Goal: Navigation & Orientation: Find specific page/section

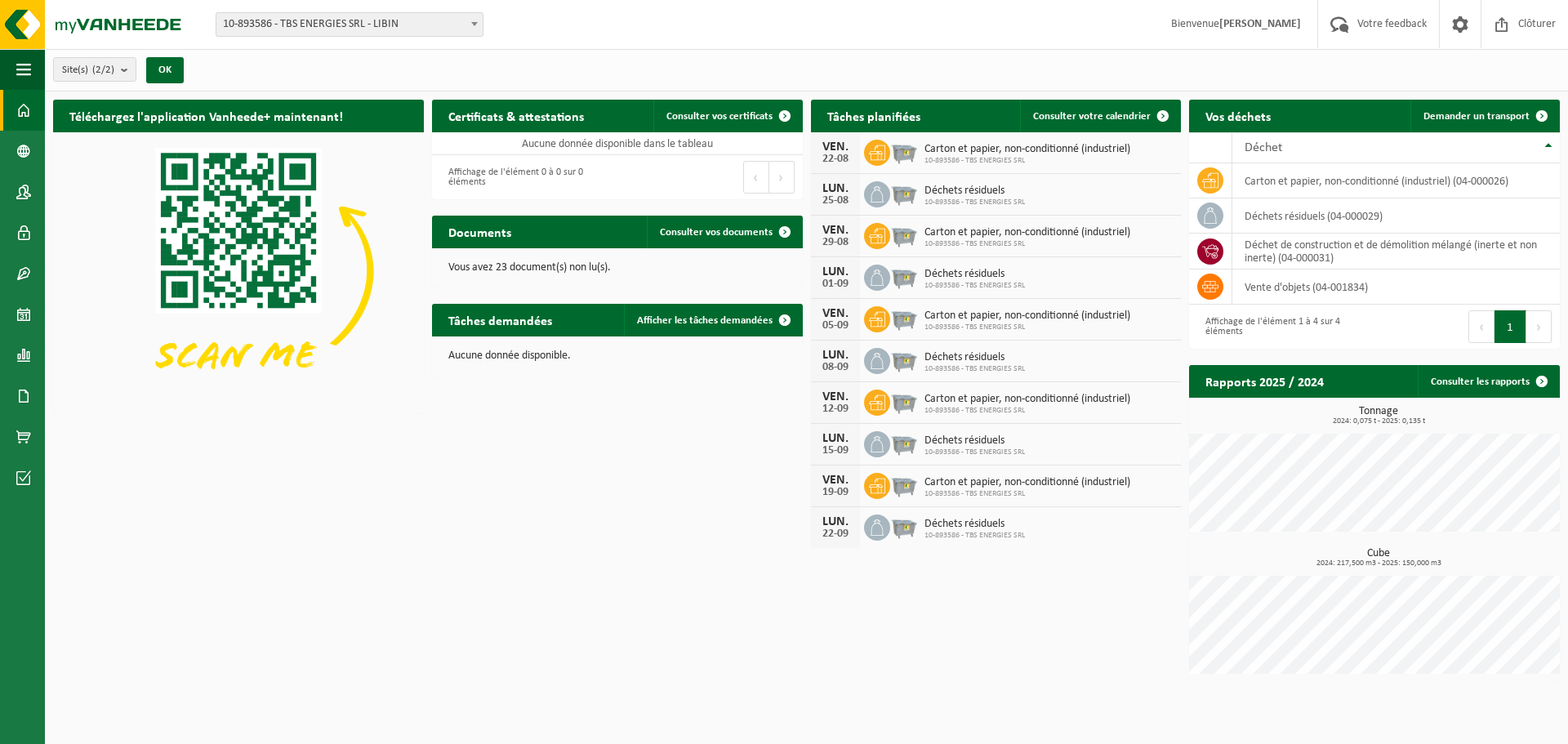
click at [905, 152] on img at bounding box center [904, 151] width 27 height 27
click at [872, 151] on icon at bounding box center [877, 152] width 17 height 17
click at [1279, 183] on td "carton et papier, non-conditionné (industriel) (04-000026)" at bounding box center [1395, 181] width 327 height 35
click at [1214, 176] on icon at bounding box center [1210, 181] width 17 height 17
click at [1212, 176] on icon at bounding box center [1210, 181] width 17 height 17
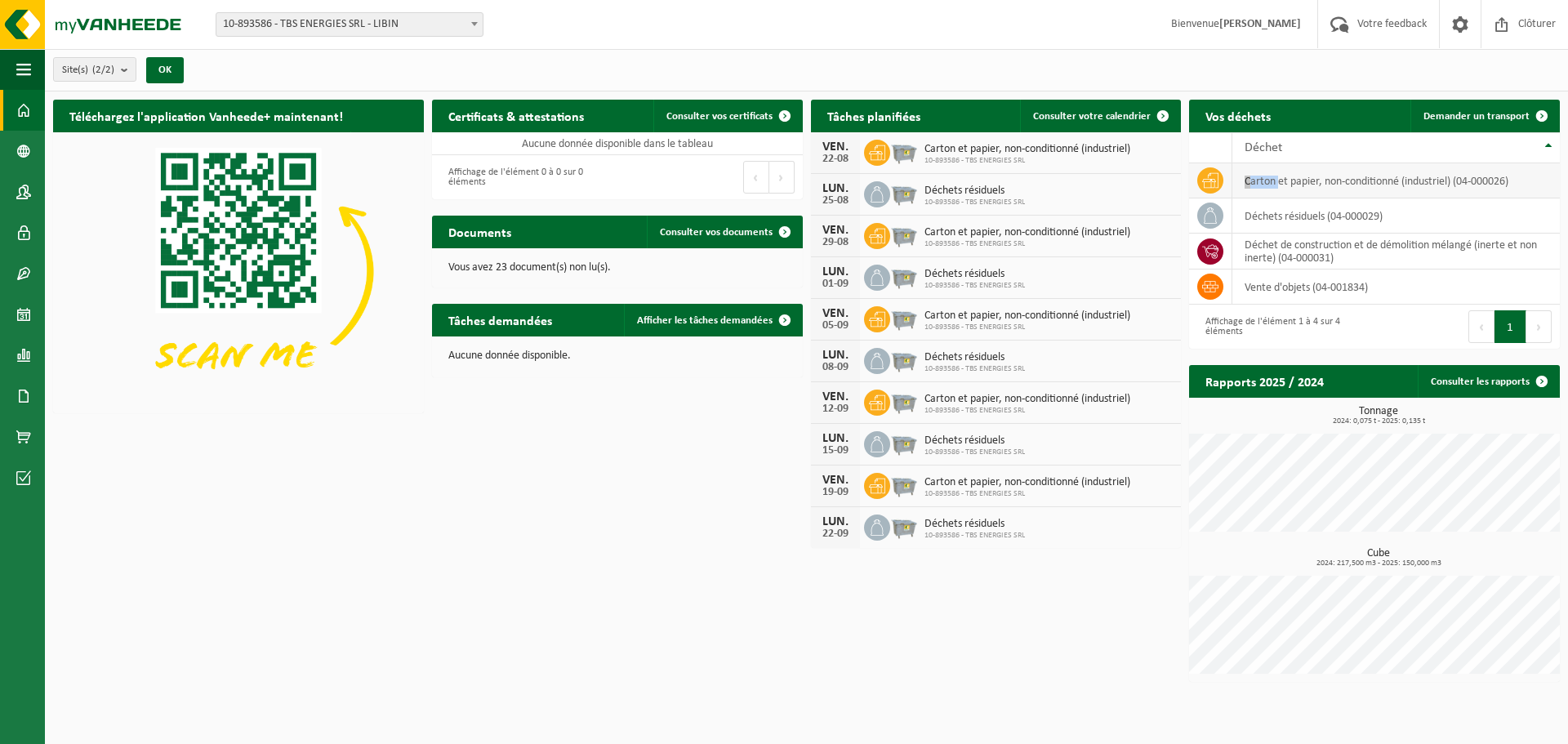
click at [1212, 176] on icon at bounding box center [1210, 181] width 17 height 17
click at [22, 397] on span at bounding box center [23, 396] width 15 height 41
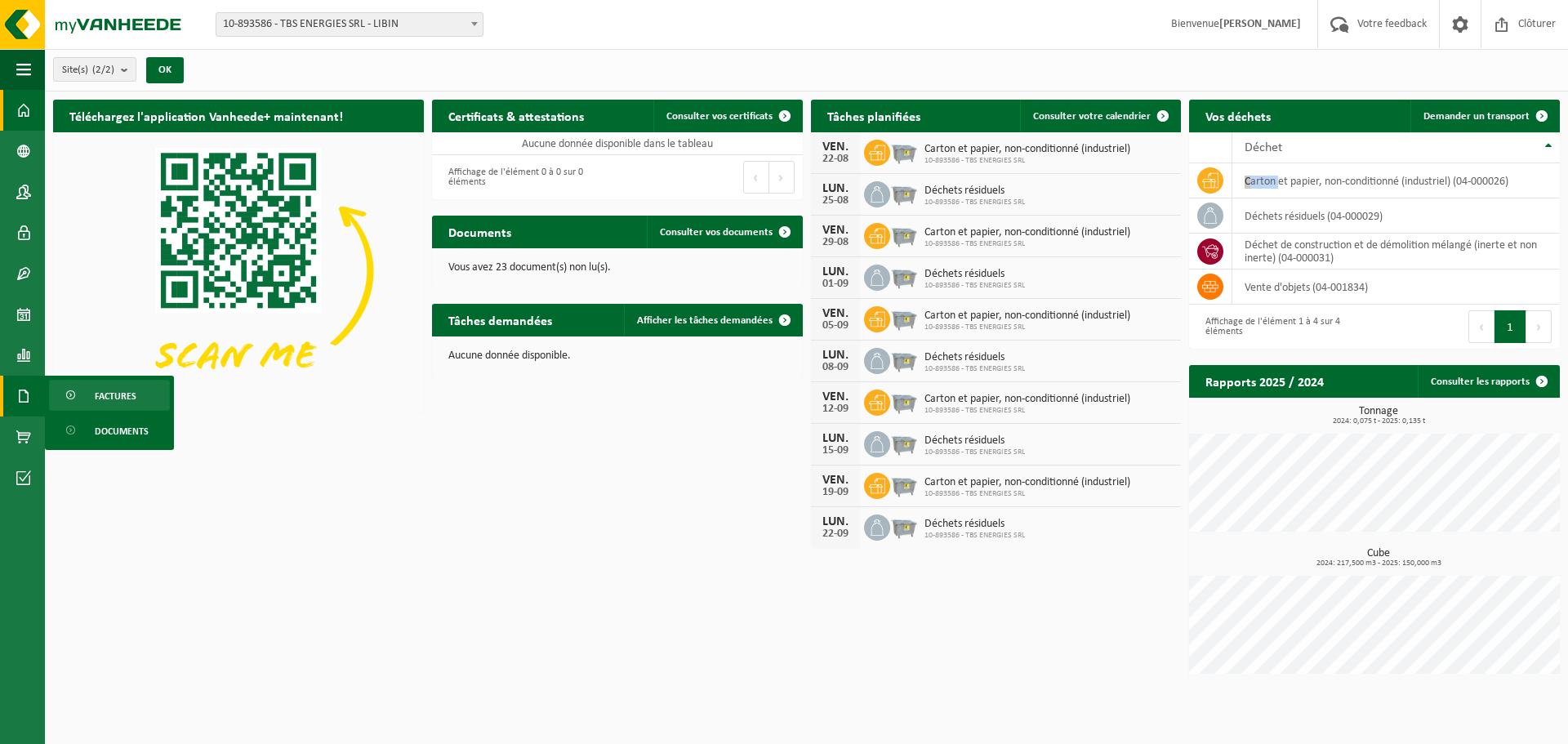
click at [109, 398] on span "Factures" at bounding box center [115, 396] width 42 height 31
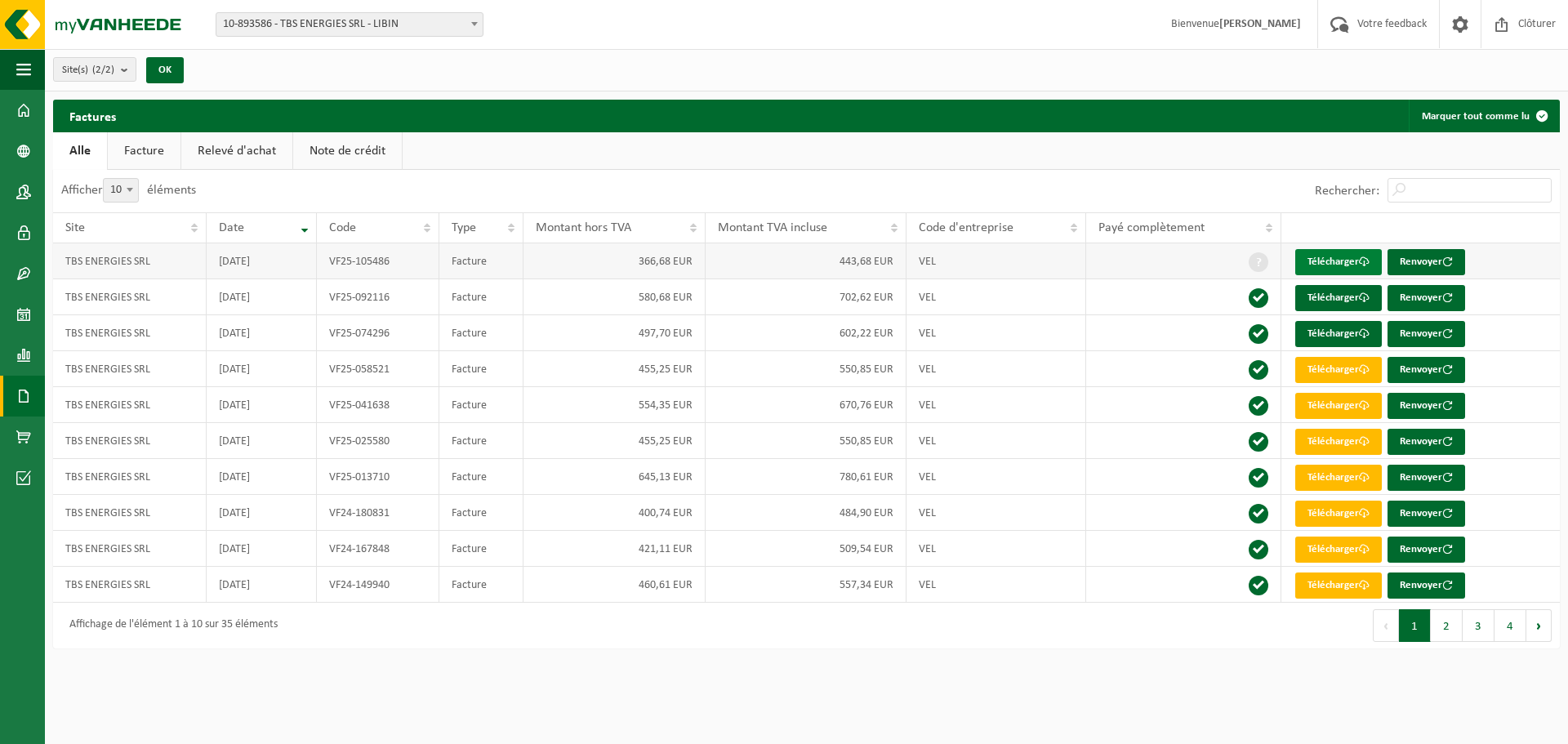
click at [1337, 260] on link "Télécharger" at bounding box center [1339, 262] width 87 height 26
click at [32, 431] on link "Boutique en ligne" at bounding box center [22, 437] width 45 height 41
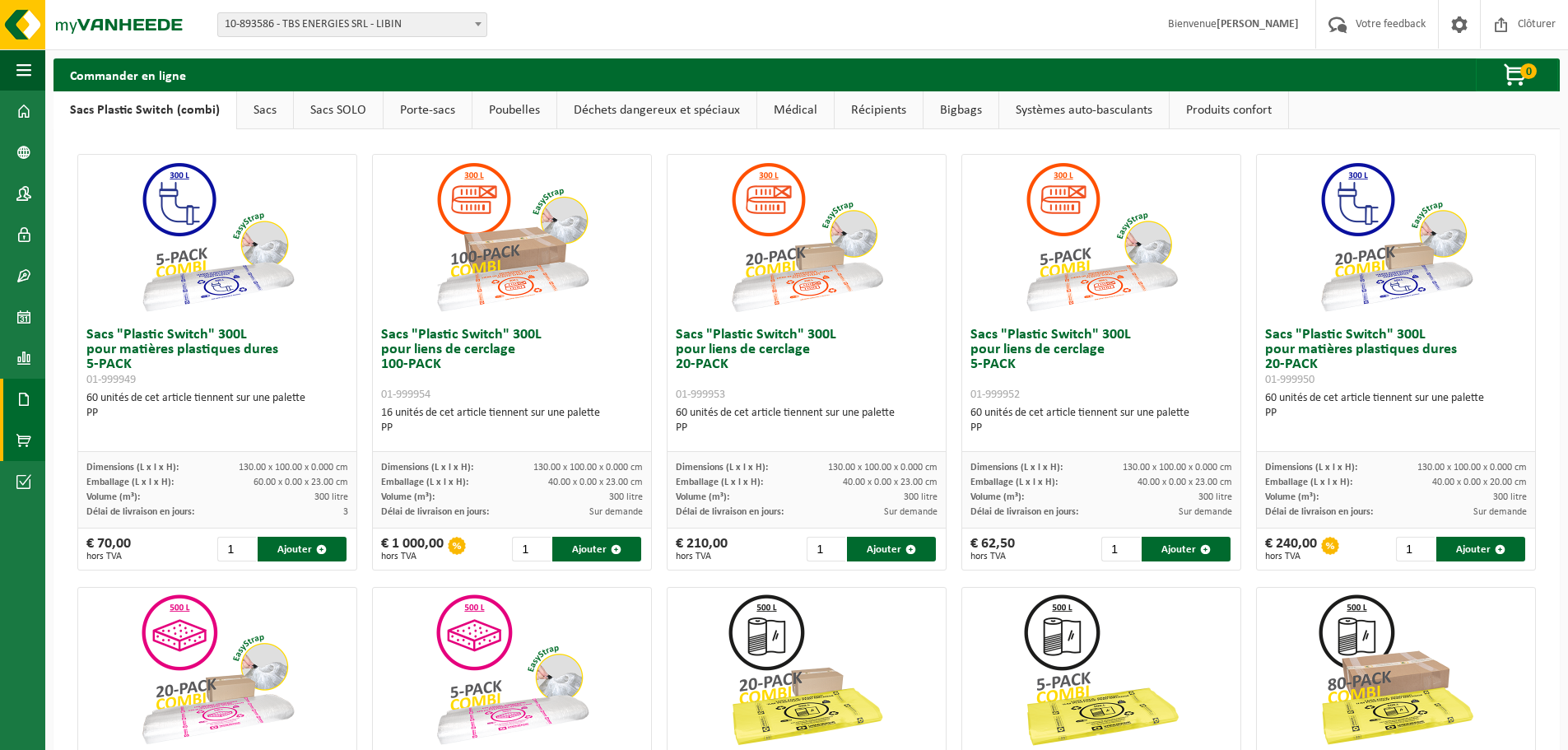
click at [20, 402] on span at bounding box center [24, 400] width 15 height 41
click at [104, 436] on span "Documents" at bounding box center [122, 435] width 54 height 31
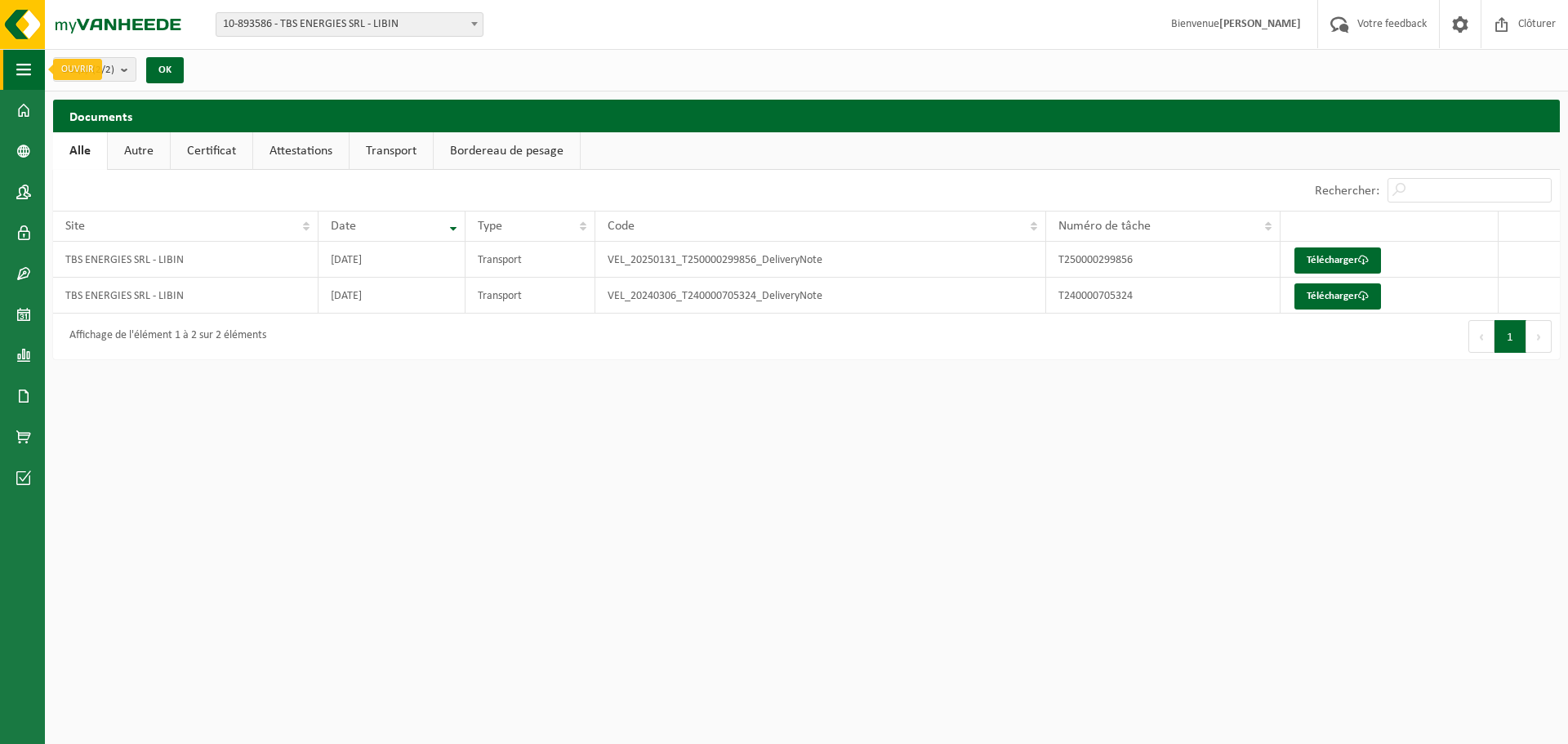
click at [27, 67] on span "button" at bounding box center [23, 69] width 15 height 41
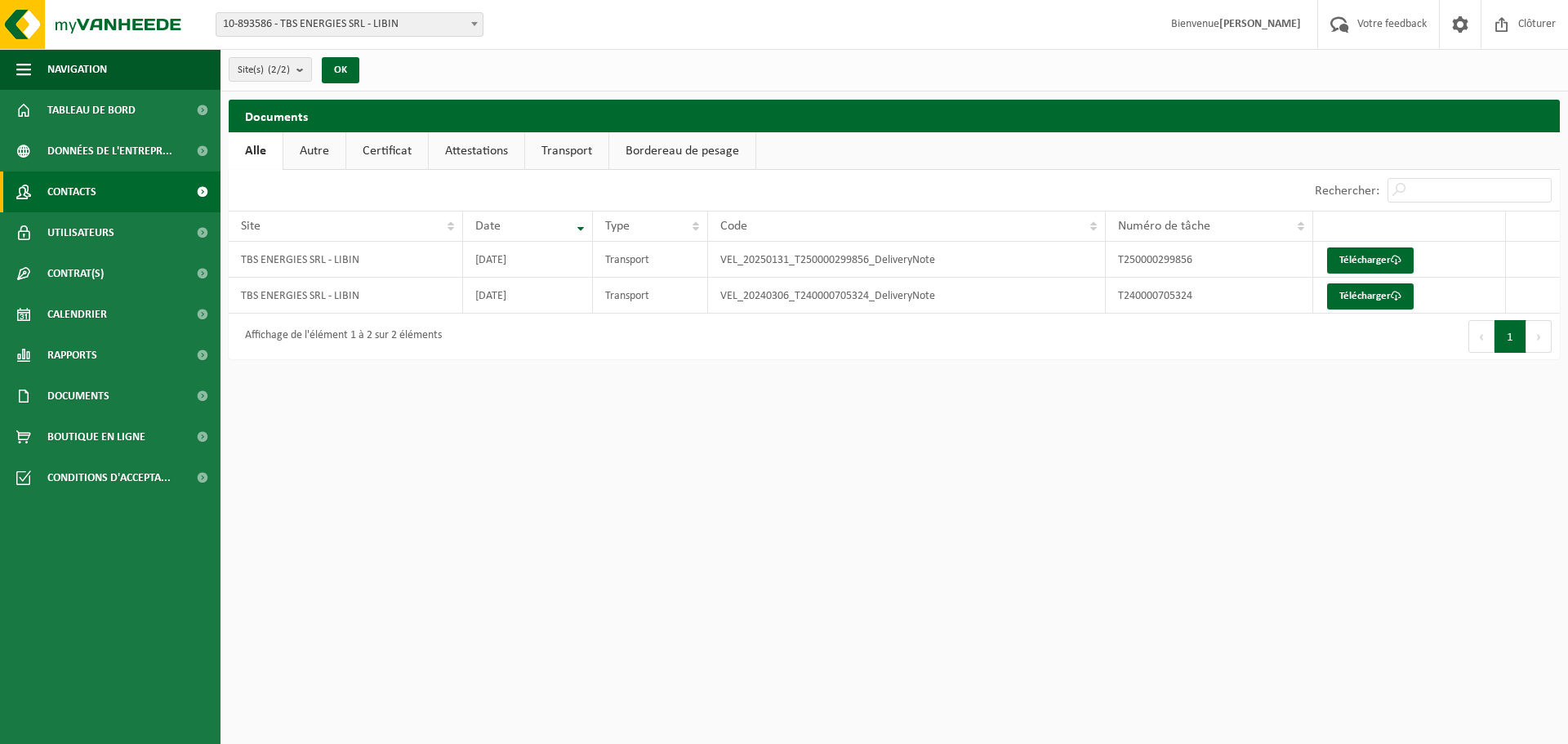
click at [82, 190] on span "Contacts" at bounding box center [72, 192] width 49 height 41
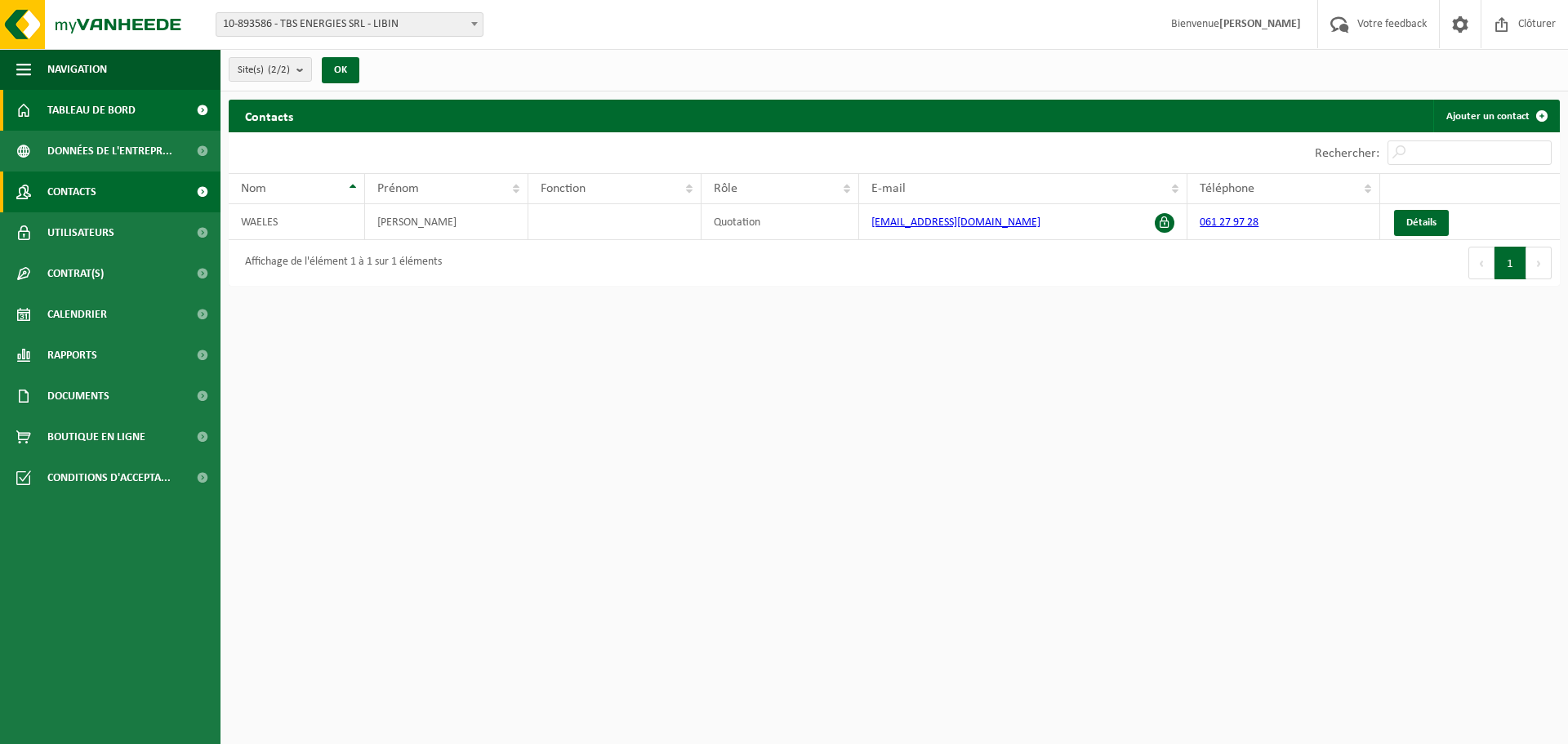
click at [72, 107] on span "Tableau de bord" at bounding box center [92, 110] width 88 height 41
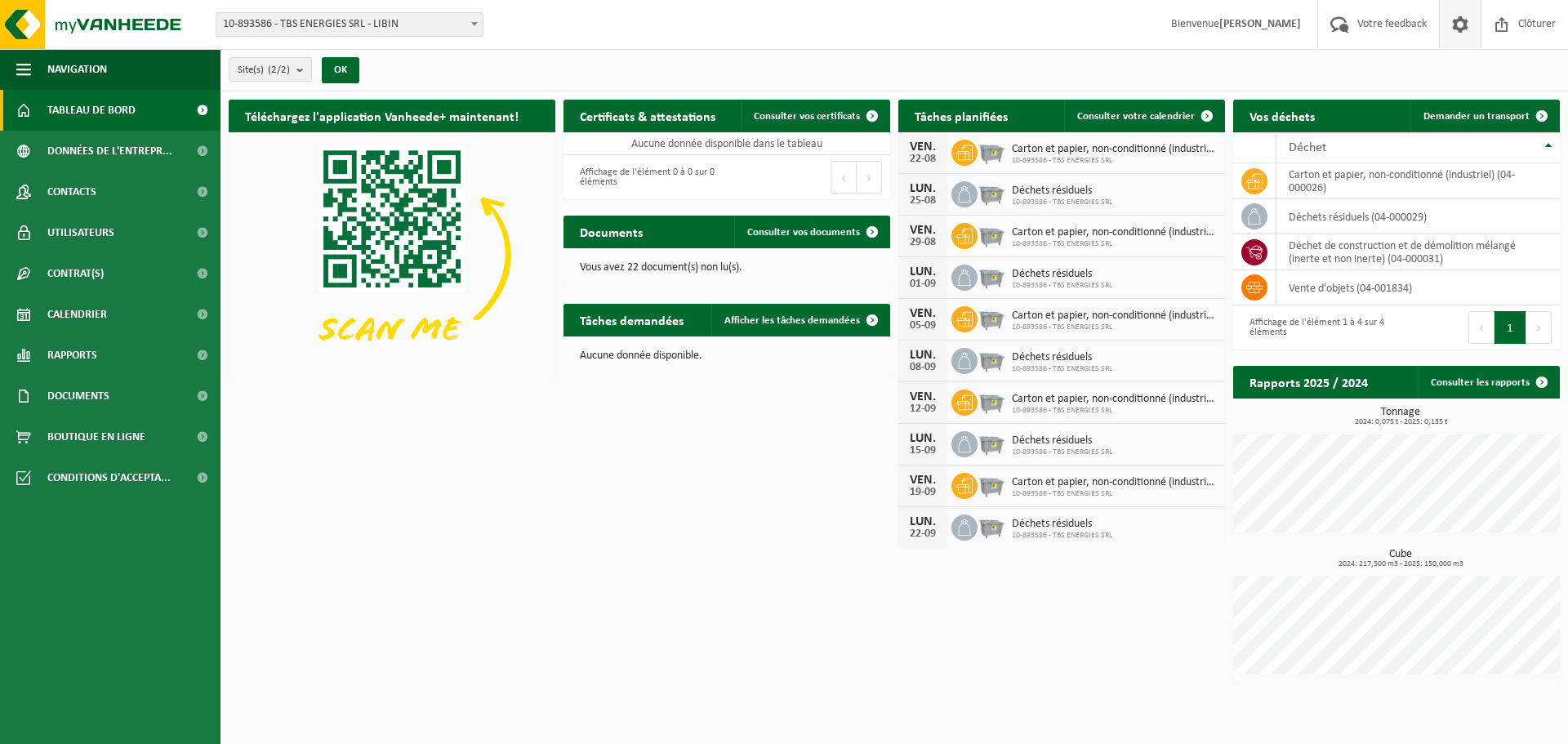
click at [1458, 27] on span at bounding box center [1460, 23] width 24 height 48
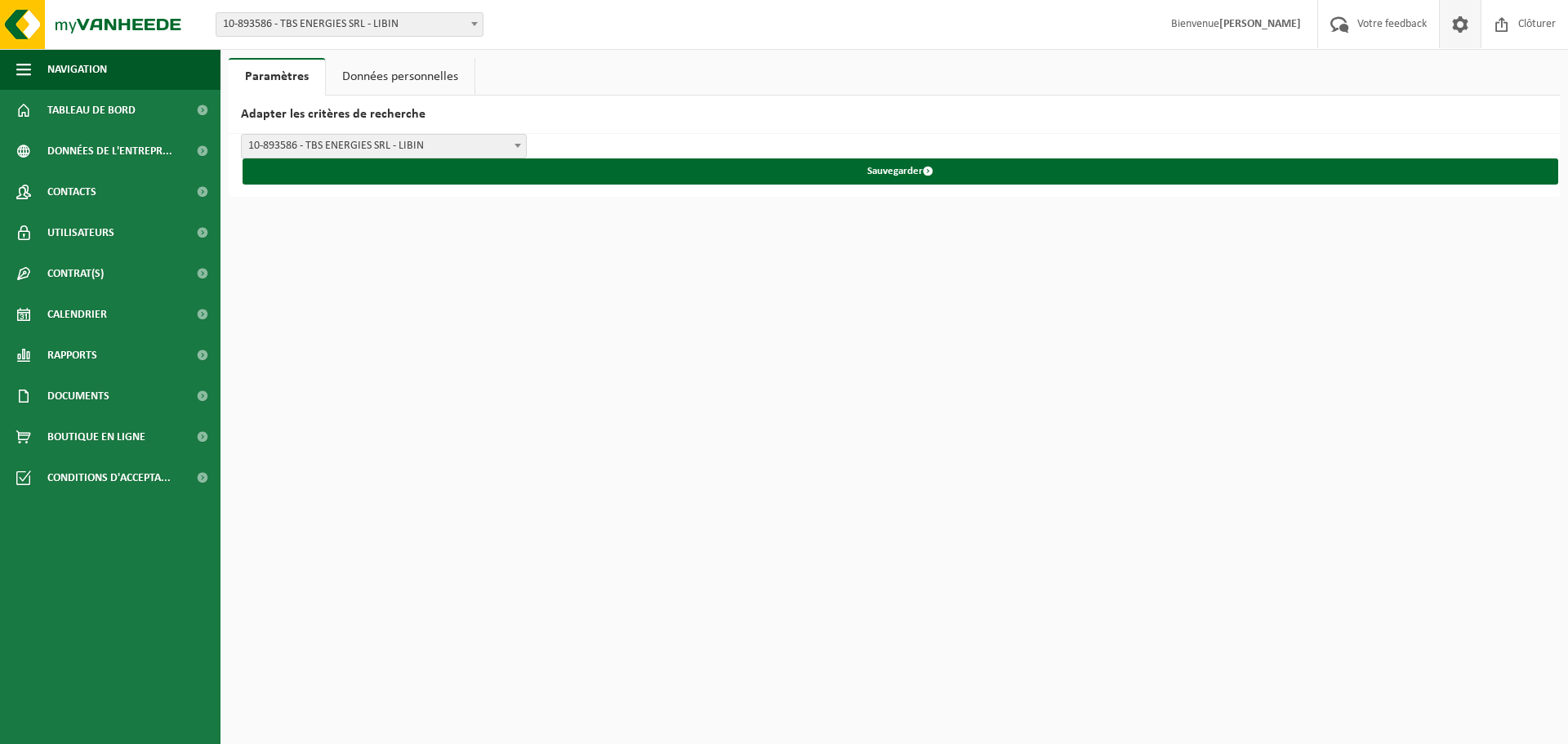
click at [375, 77] on link "Données personnelles" at bounding box center [400, 76] width 148 height 37
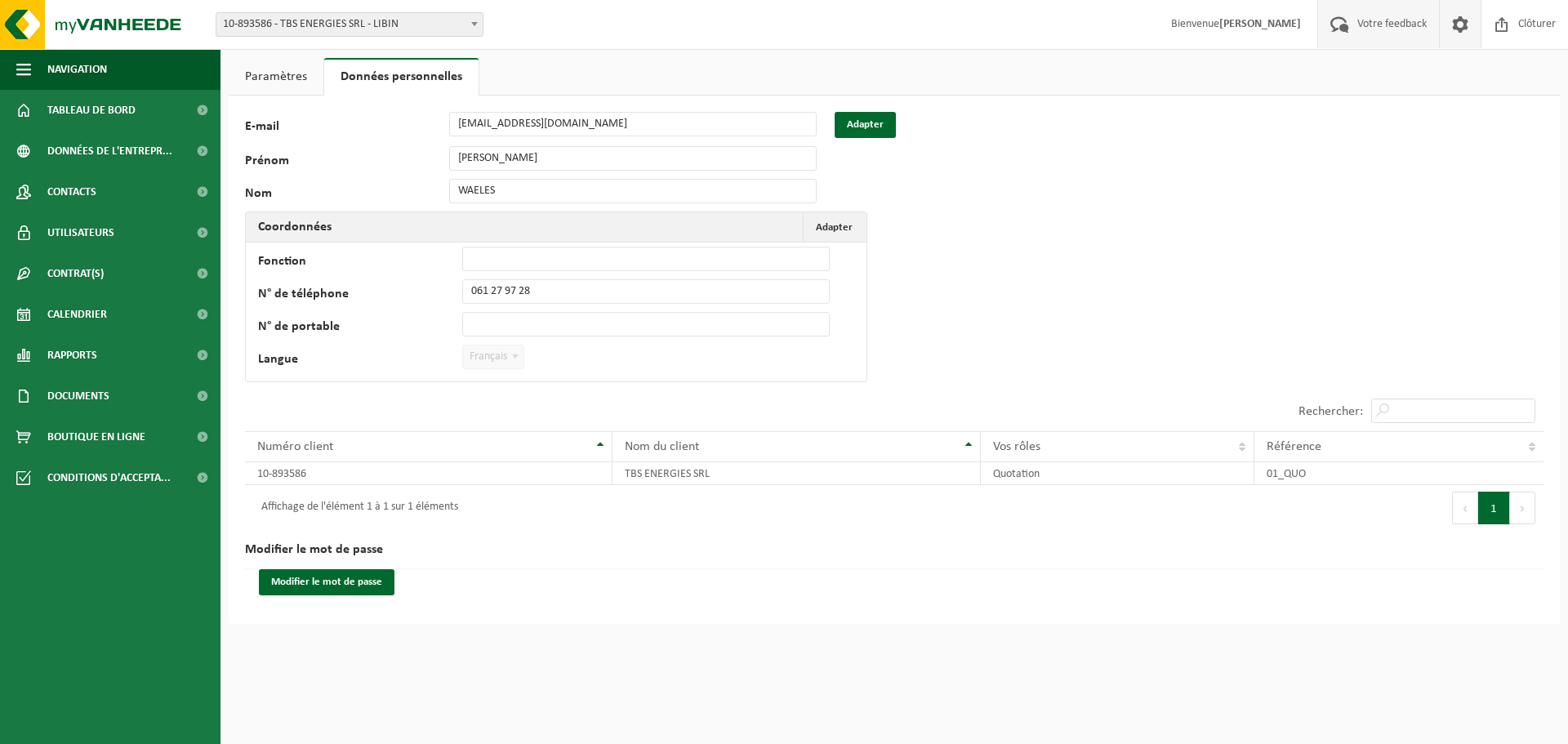
click at [1390, 29] on span "Votre feedback" at bounding box center [1391, 23] width 77 height 48
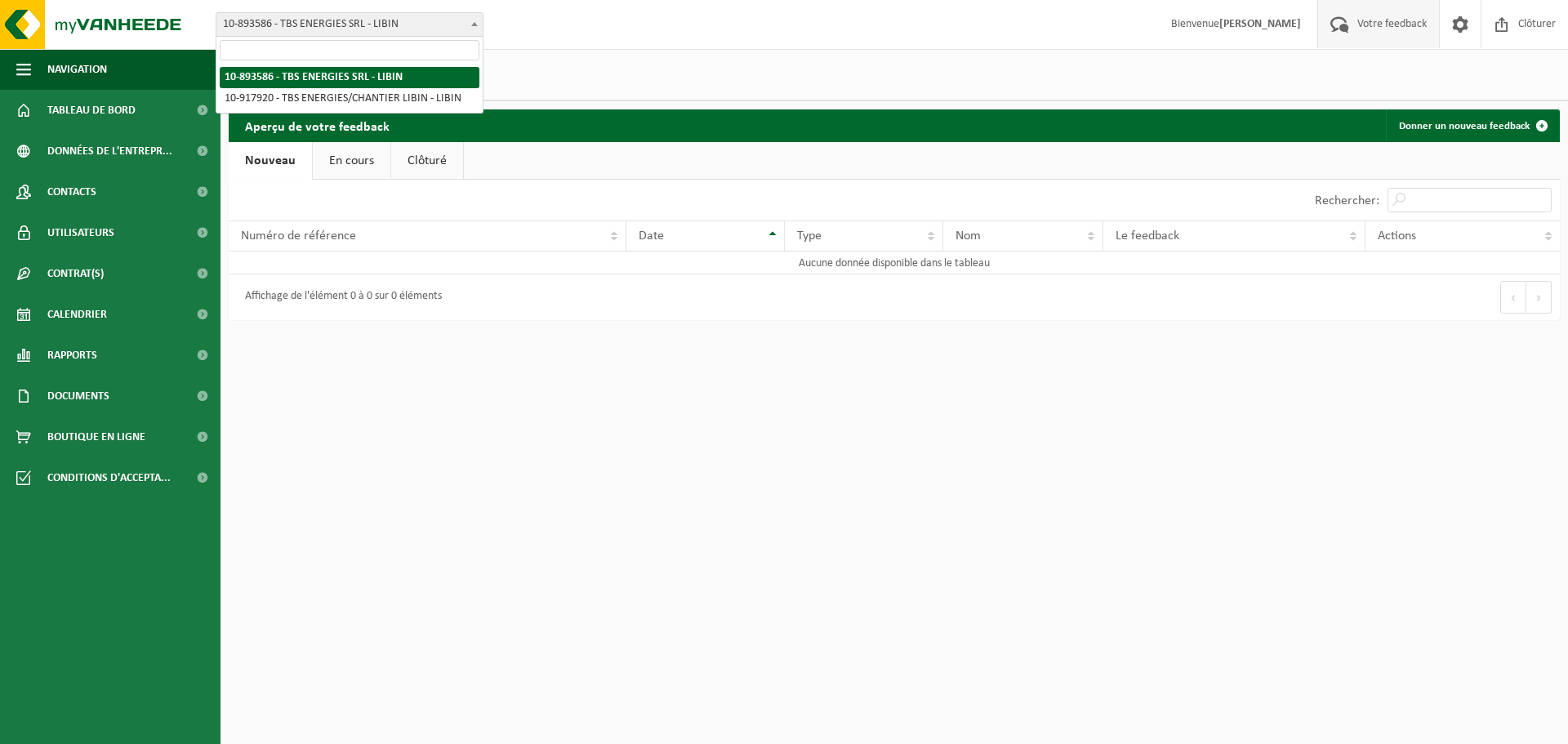
click at [477, 21] on span at bounding box center [475, 23] width 17 height 21
click at [618, 62] on div "Site(s) (2/2) Tout sélectionner Tout désélectionner TBS ENERGIES SRL - LIBIN TB…" at bounding box center [894, 74] width 1347 height 52
